Goal: Task Accomplishment & Management: Manage account settings

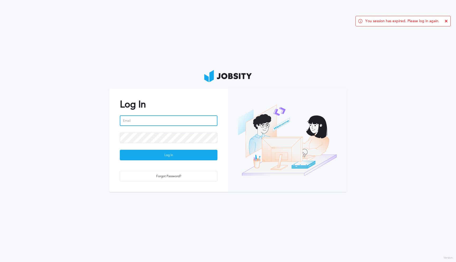
click at [144, 122] on input "email" at bounding box center [169, 120] width 98 height 11
type input "[PERSON_NAME][EMAIL_ADDRESS][PERSON_NAME][DOMAIN_NAME]"
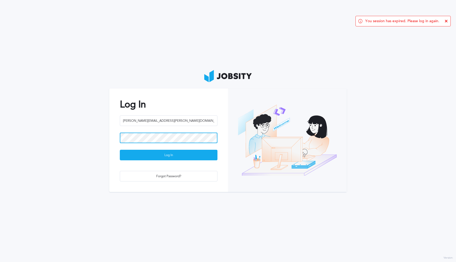
click at [120, 149] on button "Log In" at bounding box center [169, 154] width 98 height 11
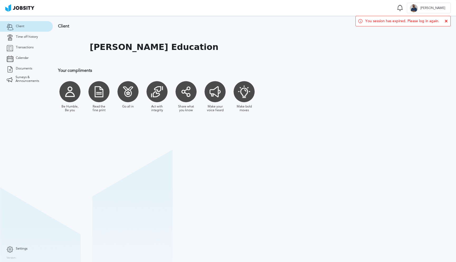
click at [447, 22] on div "You session has expired. Please log in again." at bounding box center [402, 21] width 95 height 11
click at [447, 21] on icon at bounding box center [445, 21] width 3 height 3
click at [22, 37] on span "Time off history" at bounding box center [27, 37] width 22 height 4
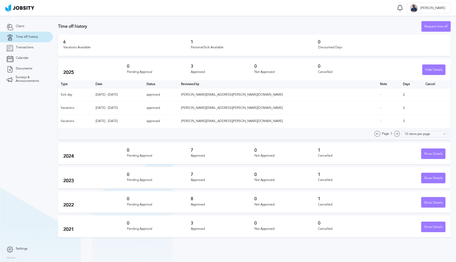
click at [185, 151] on h3 "0" at bounding box center [159, 150] width 64 height 5
click at [183, 155] on div "Pending Approval" at bounding box center [159, 156] width 64 height 4
click at [20, 46] on span "Transactions" at bounding box center [25, 48] width 18 height 4
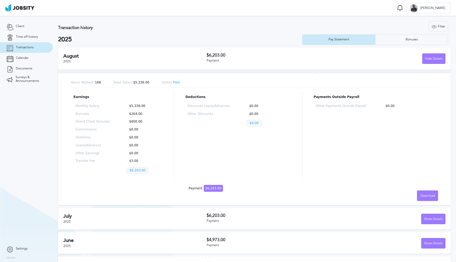
click at [138, 58] on h2 "August" at bounding box center [134, 56] width 143 height 6
click at [70, 60] on span "2025" at bounding box center [66, 61] width 7 height 4
click at [426, 59] on div "Hide Details" at bounding box center [433, 59] width 23 height 11
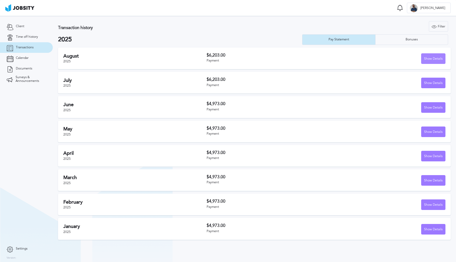
click at [426, 59] on div "Show Details" at bounding box center [433, 59] width 24 height 11
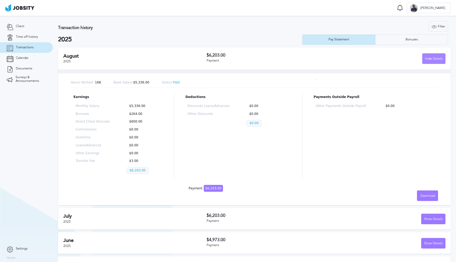
click at [426, 59] on div "Hide Details" at bounding box center [433, 59] width 23 height 11
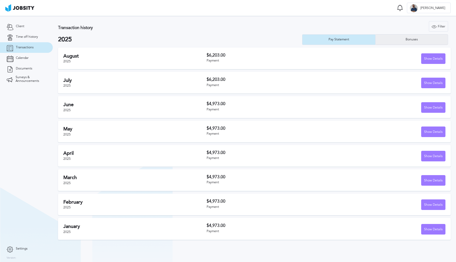
click at [415, 43] on div "Bonuses" at bounding box center [411, 39] width 73 height 11
